Goal: Task Accomplishment & Management: Manage account settings

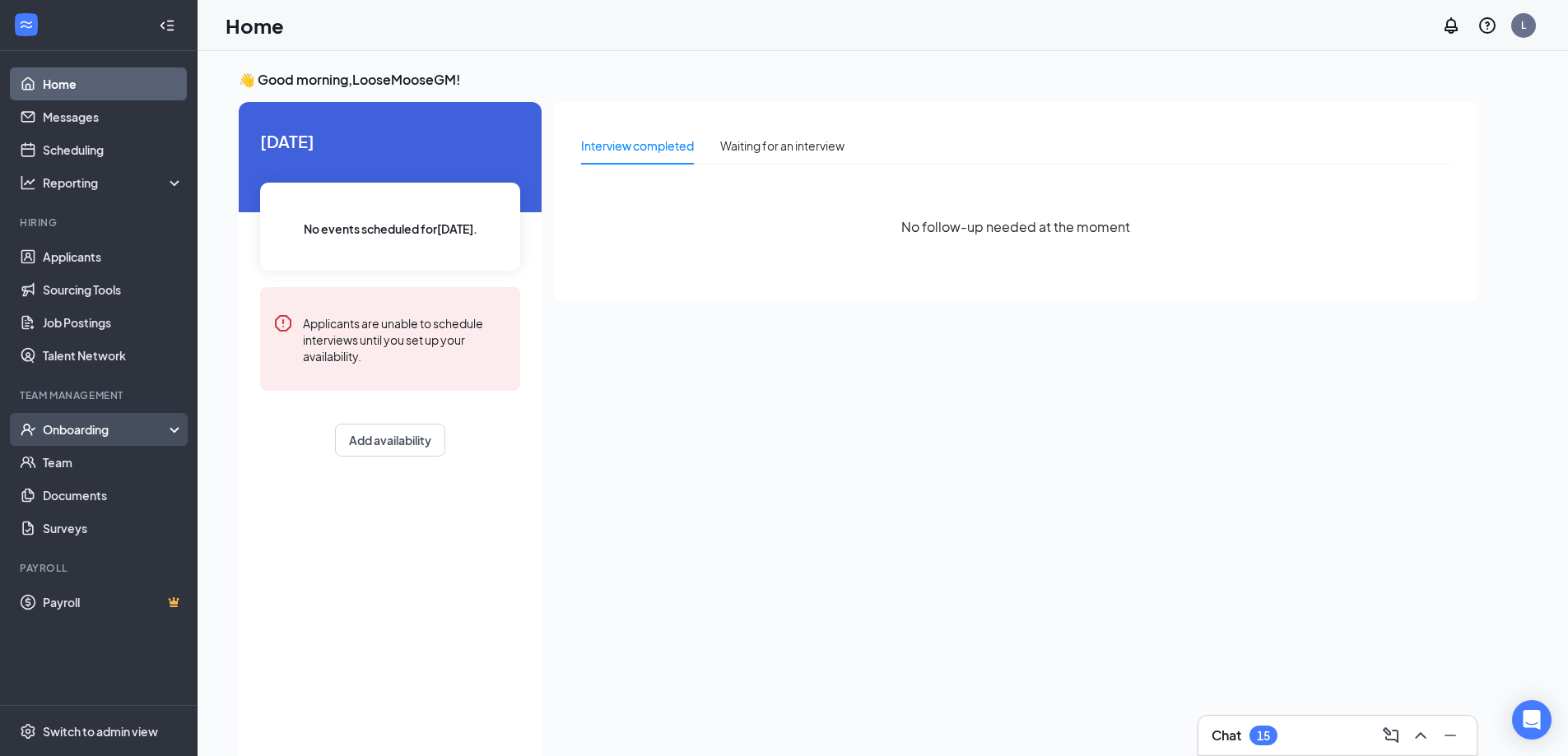
click at [119, 432] on div "Onboarding" at bounding box center [106, 430] width 127 height 17
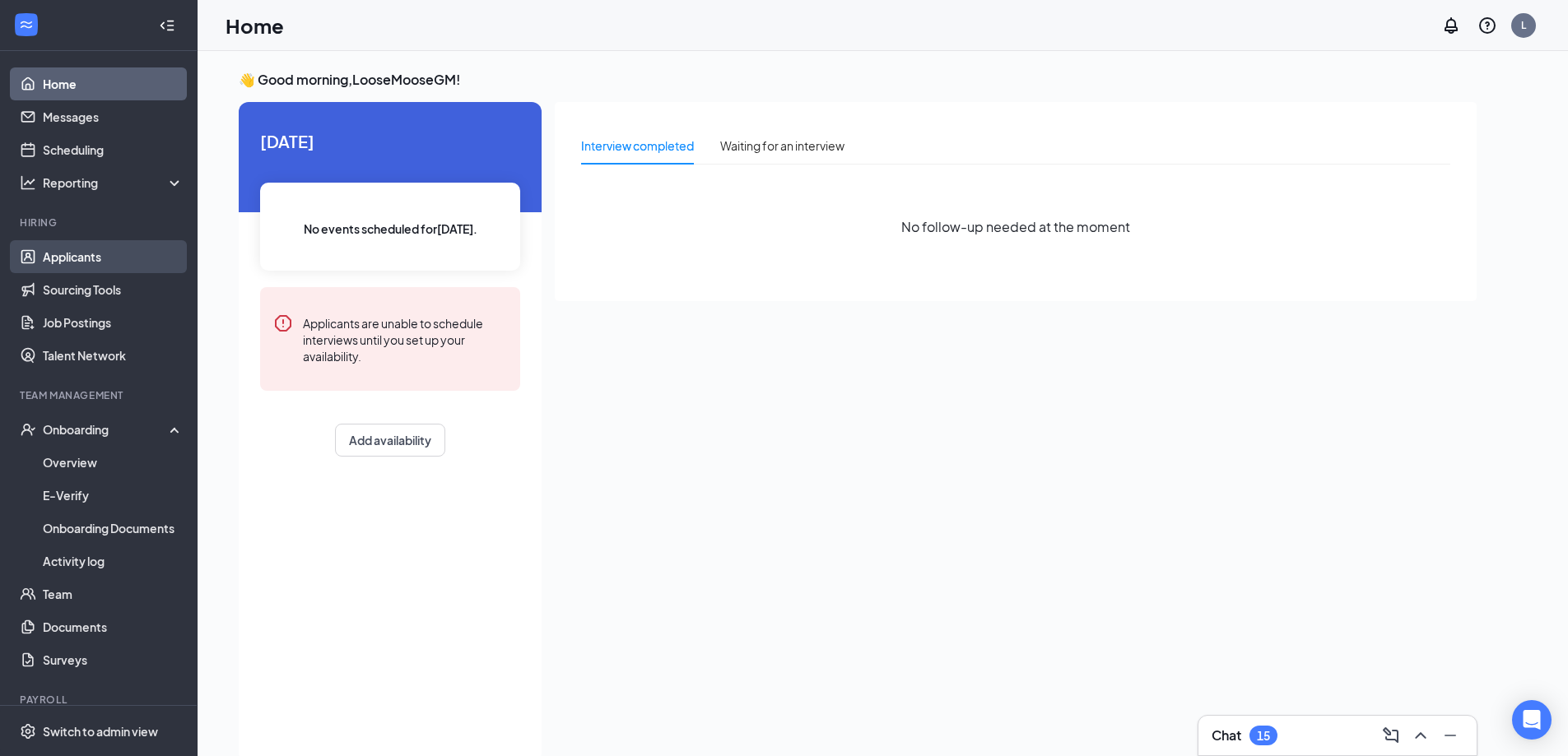
click at [90, 252] on link "Applicants" at bounding box center [114, 257] width 141 height 33
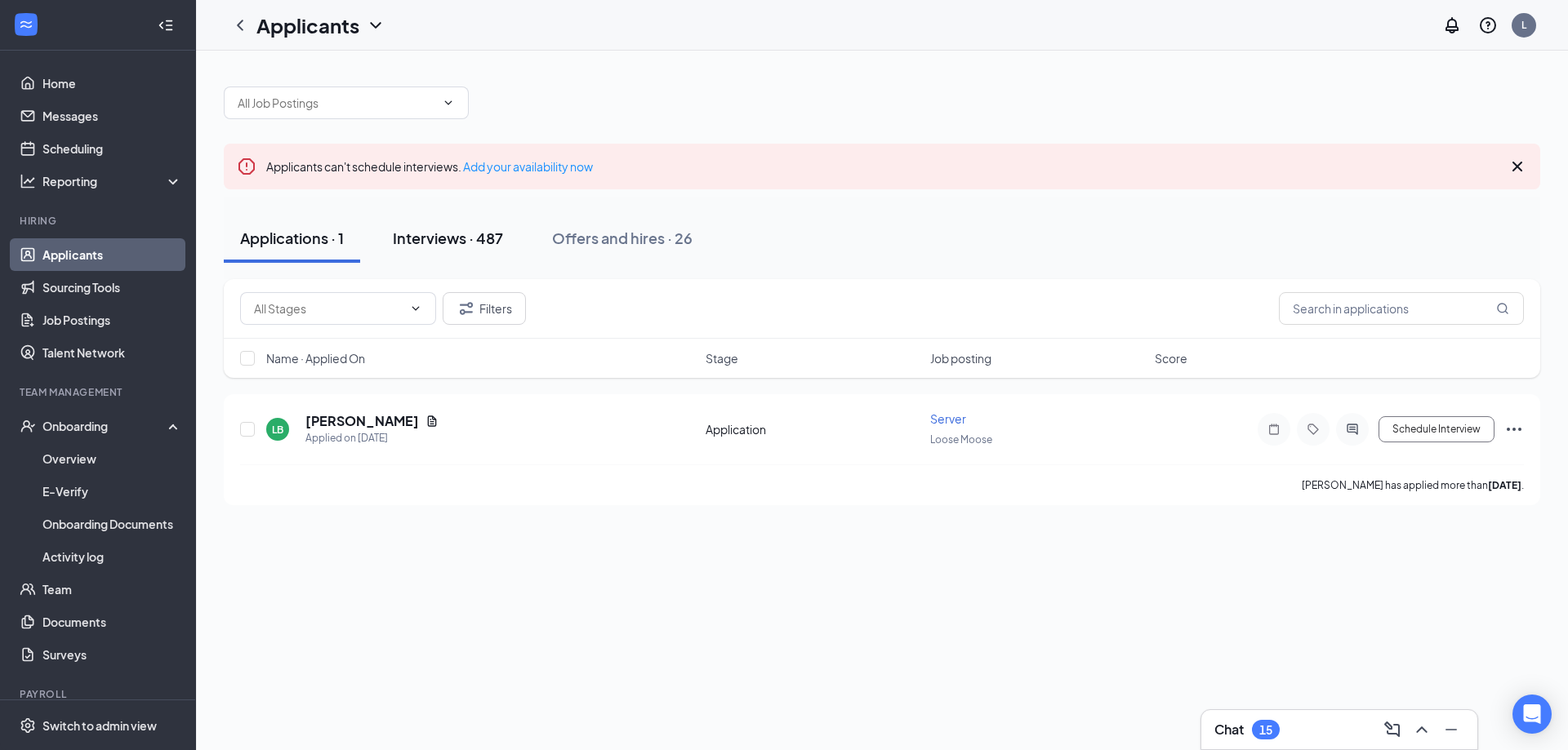
click at [458, 232] on div "Interviews · 487" at bounding box center [448, 238] width 110 height 21
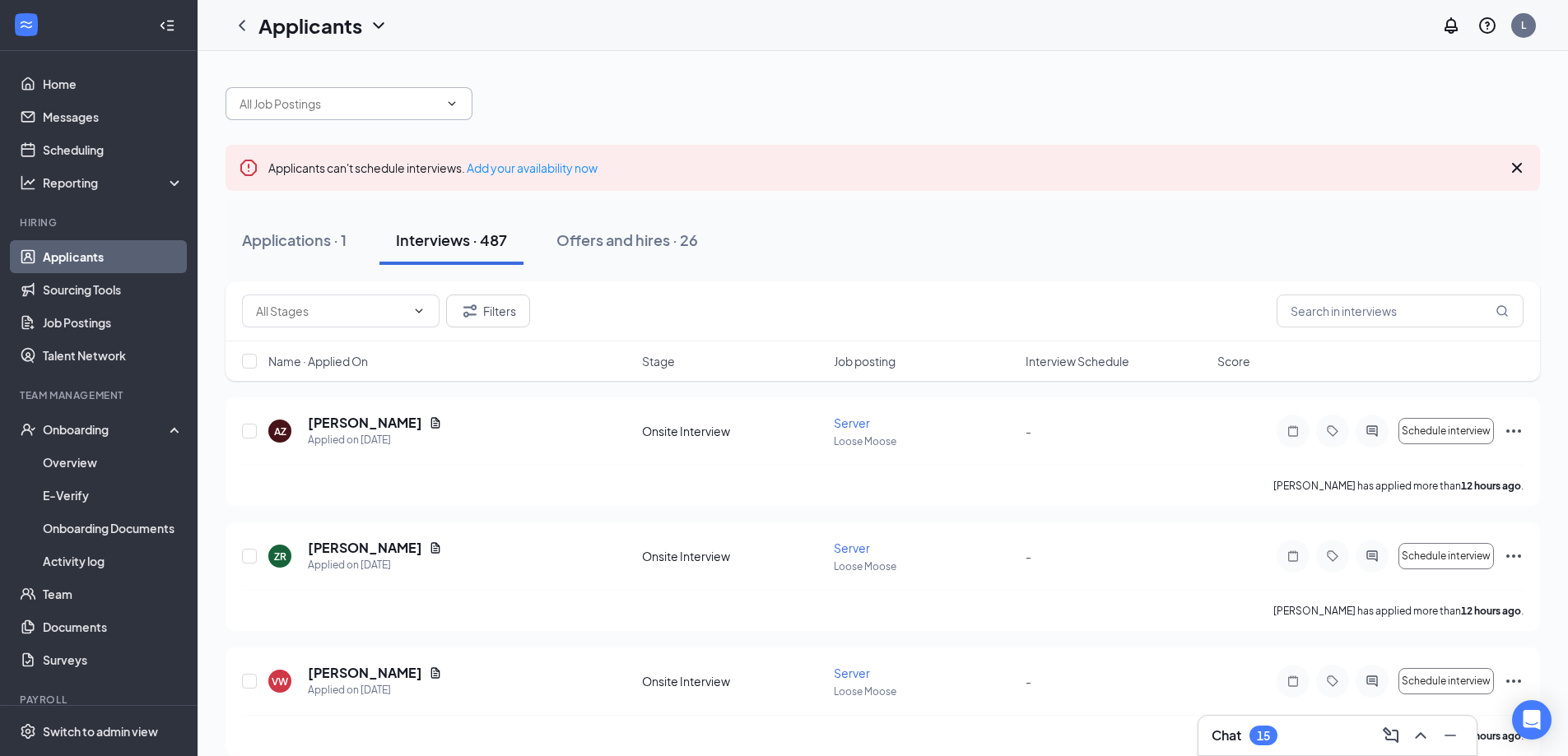
click at [453, 102] on icon "ChevronDown" at bounding box center [452, 103] width 8 height 4
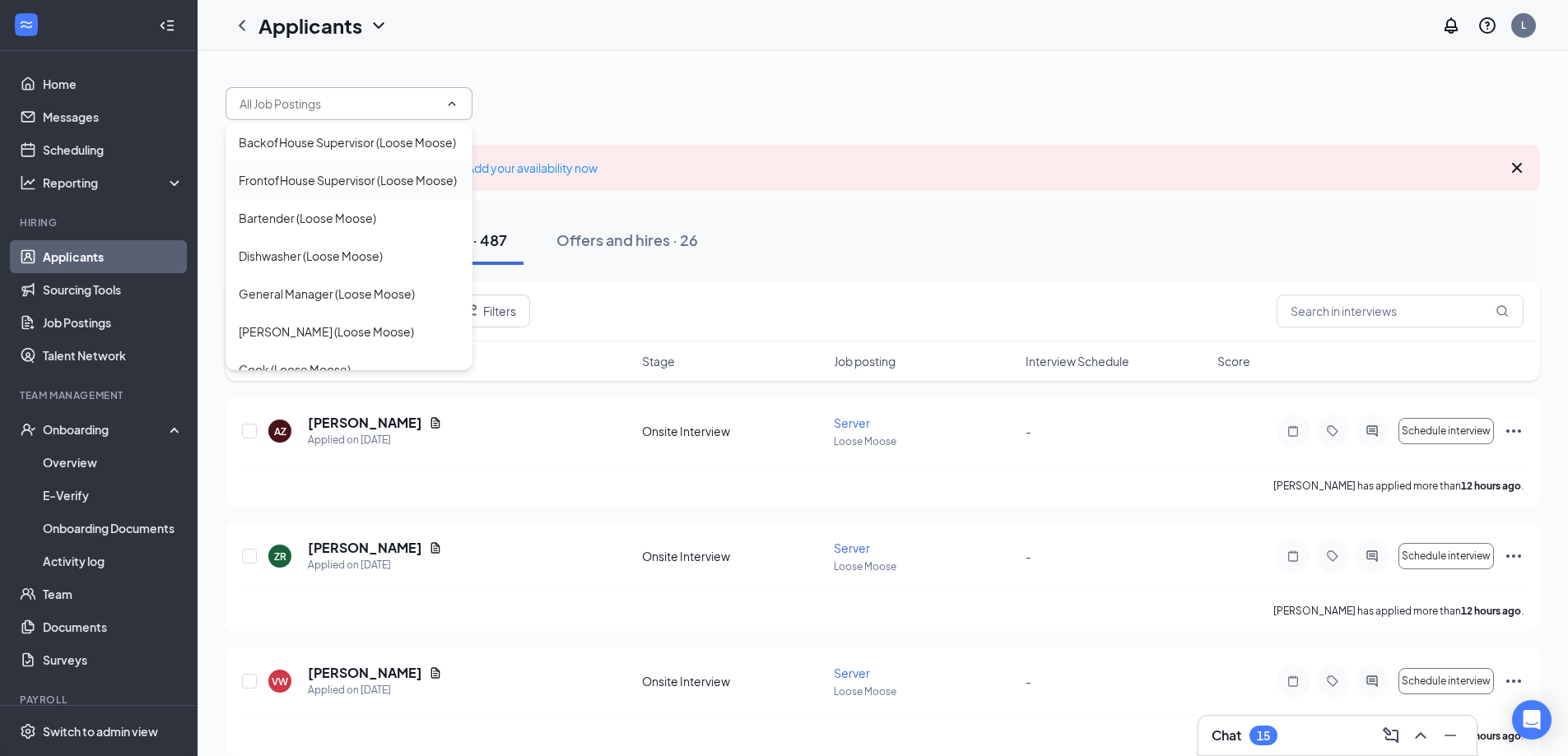
scroll to position [130, 0]
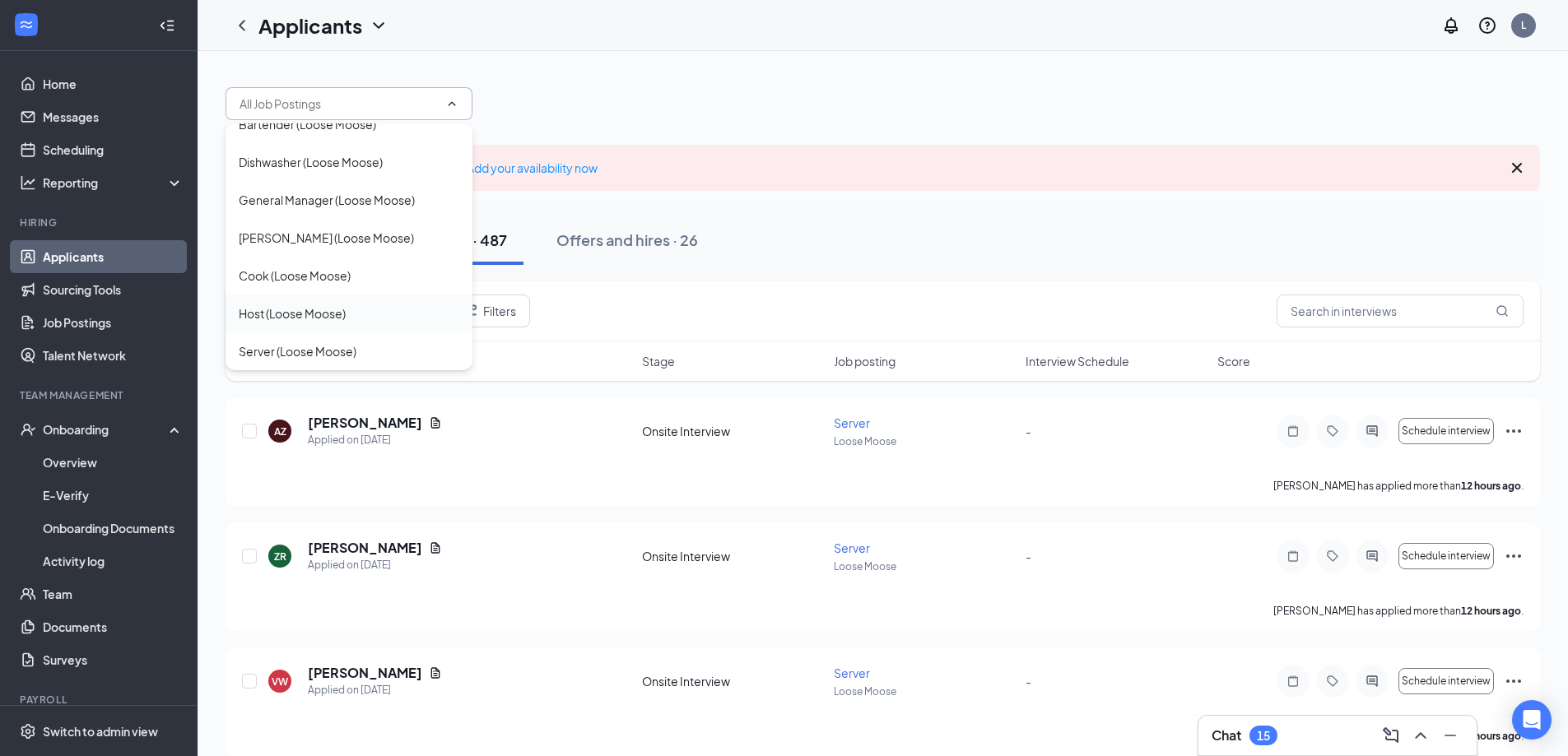
click at [343, 316] on div "Host (Loose Moose)" at bounding box center [293, 313] width 107 height 18
type input "Host (Loose Moose)"
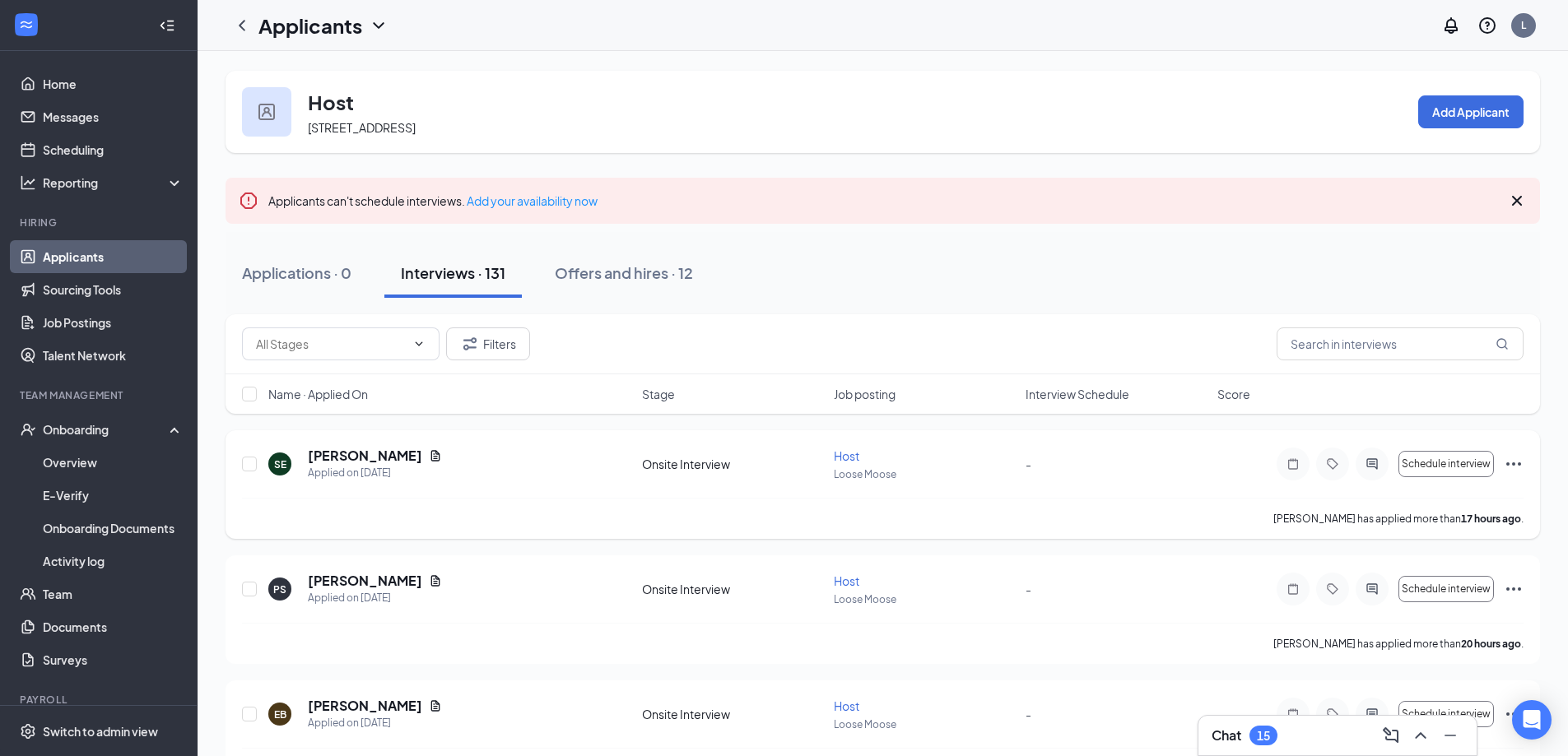
scroll to position [83, 0]
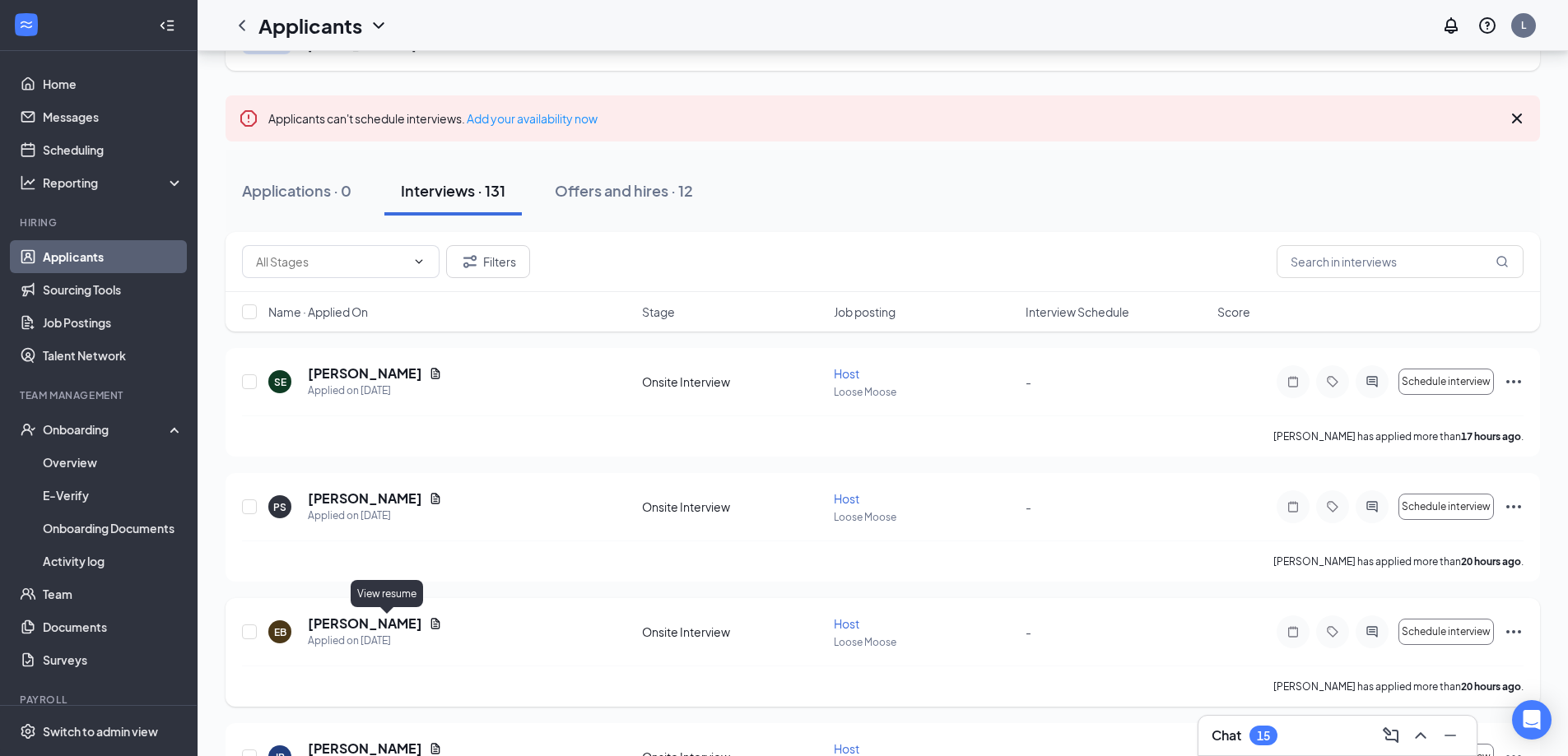
click at [432, 622] on icon "Document" at bounding box center [436, 622] width 9 height 10
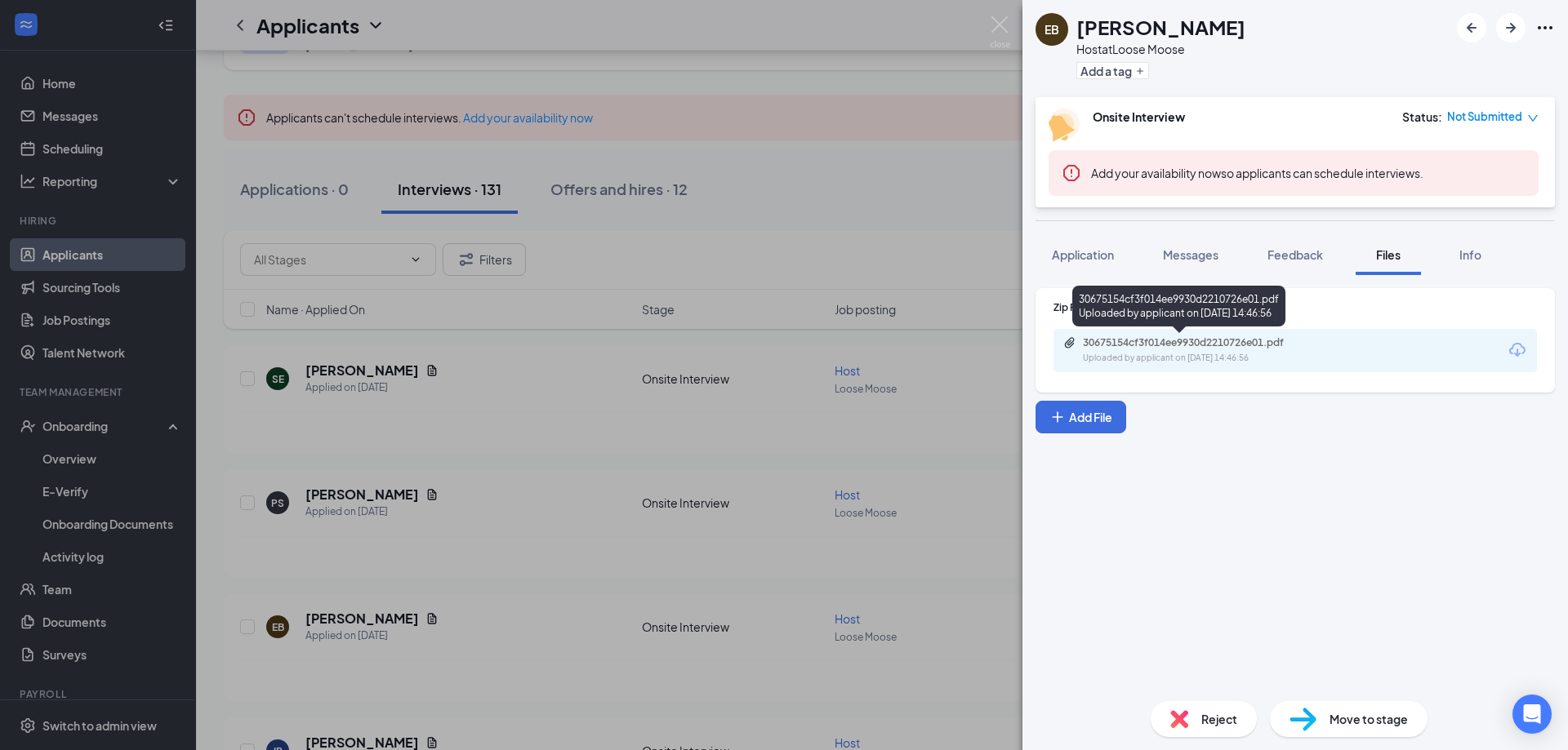
click at [1247, 355] on div "Uploaded by applicant on [DATE] 14:46:56" at bounding box center [1205, 358] width 245 height 13
click at [703, 447] on div "EB [PERSON_NAME] Host at Loose Moose Add a tag Onsite Interview Status : Not Su…" at bounding box center [784, 375] width 1568 height 750
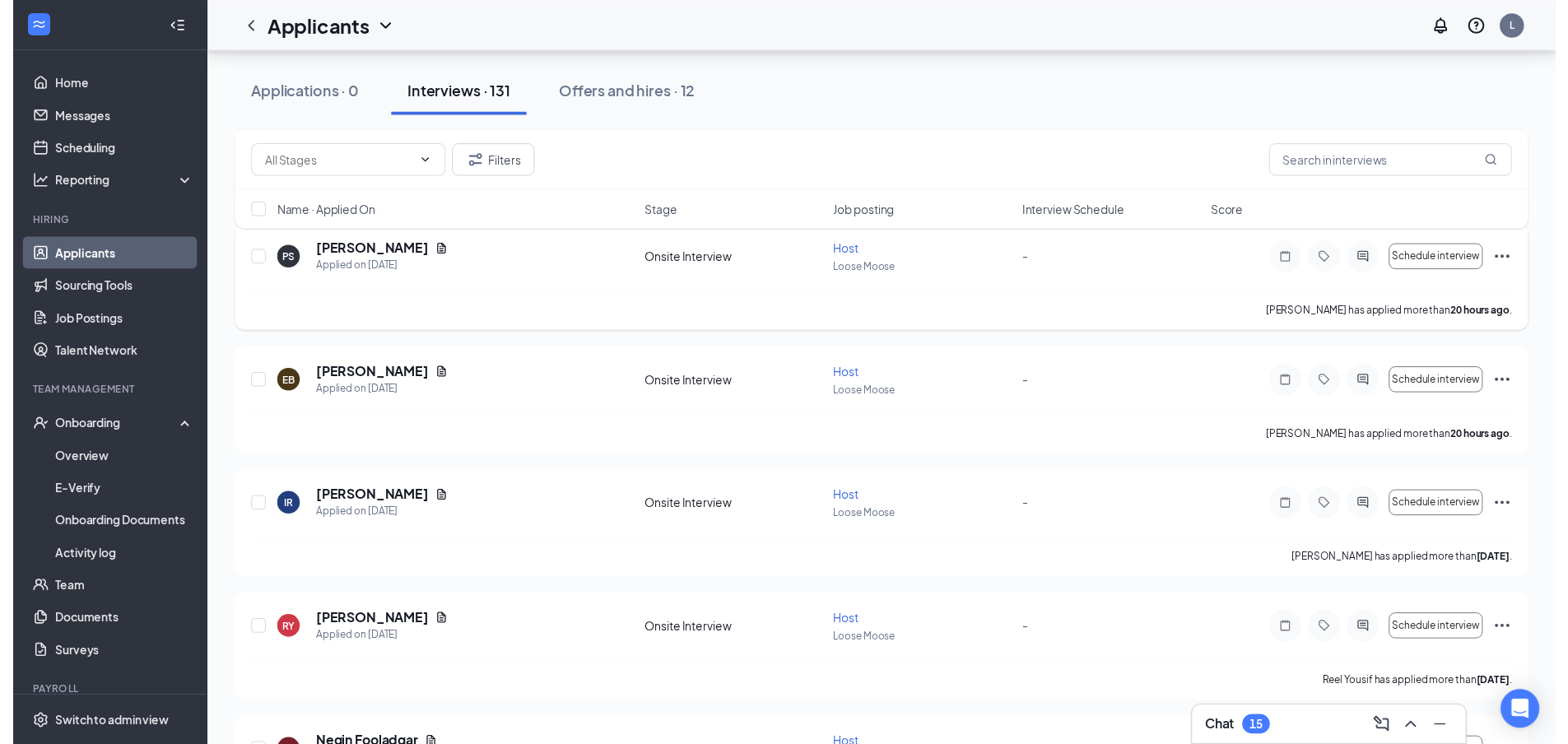
scroll to position [247, 0]
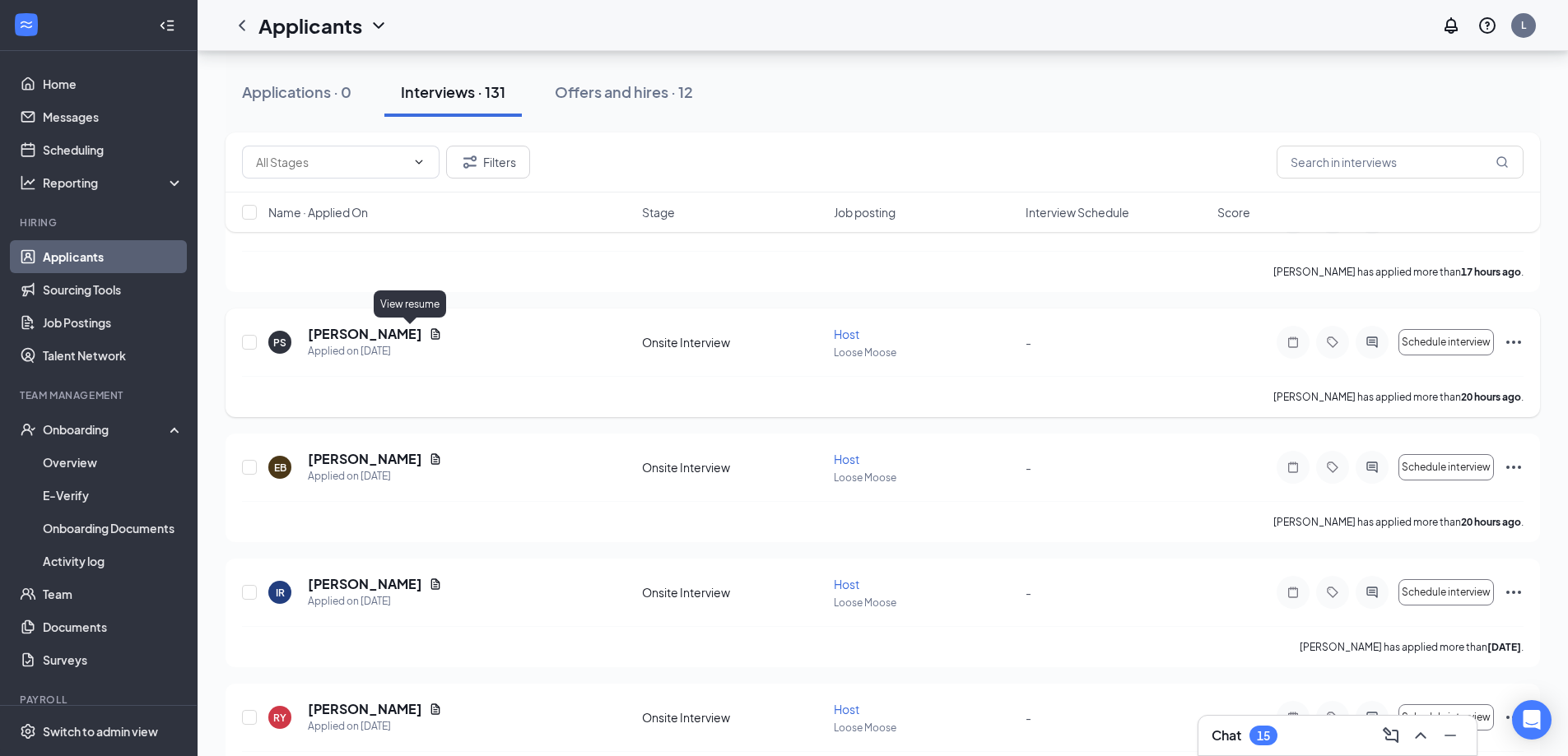
click at [429, 334] on icon "Document" at bounding box center [436, 334] width 13 height 13
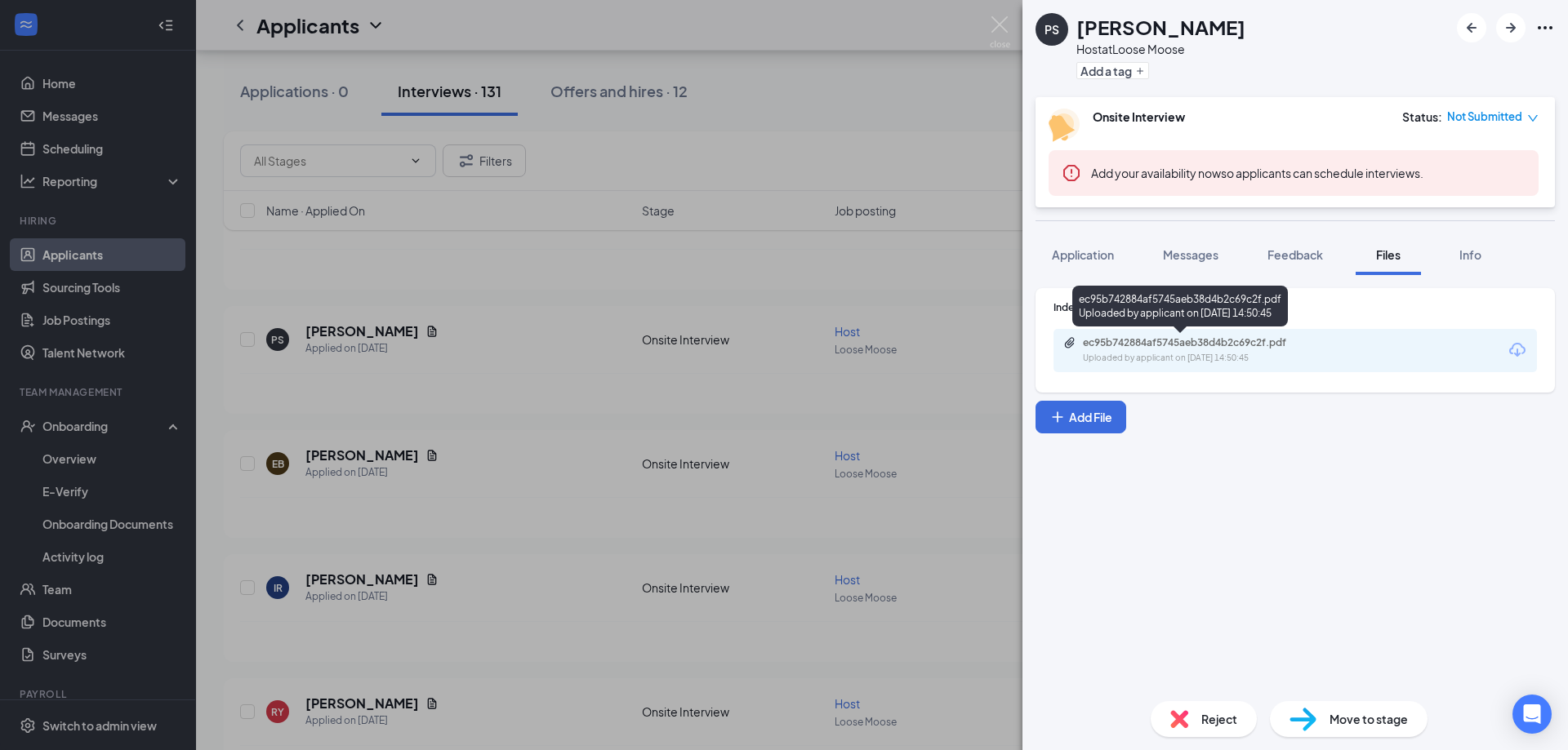
click at [1235, 350] on div "ec95b742884af5745aeb38d4b2c69c2f.pdf Uploaded by applicant on [DATE] 14:50:45" at bounding box center [1196, 351] width 265 height 29
click at [721, 243] on div "PS [PERSON_NAME] Host at Loose Moose Add a tag Onsite Interview Status : Not Su…" at bounding box center [784, 375] width 1568 height 750
